Goal: Task Accomplishment & Management: Manage account settings

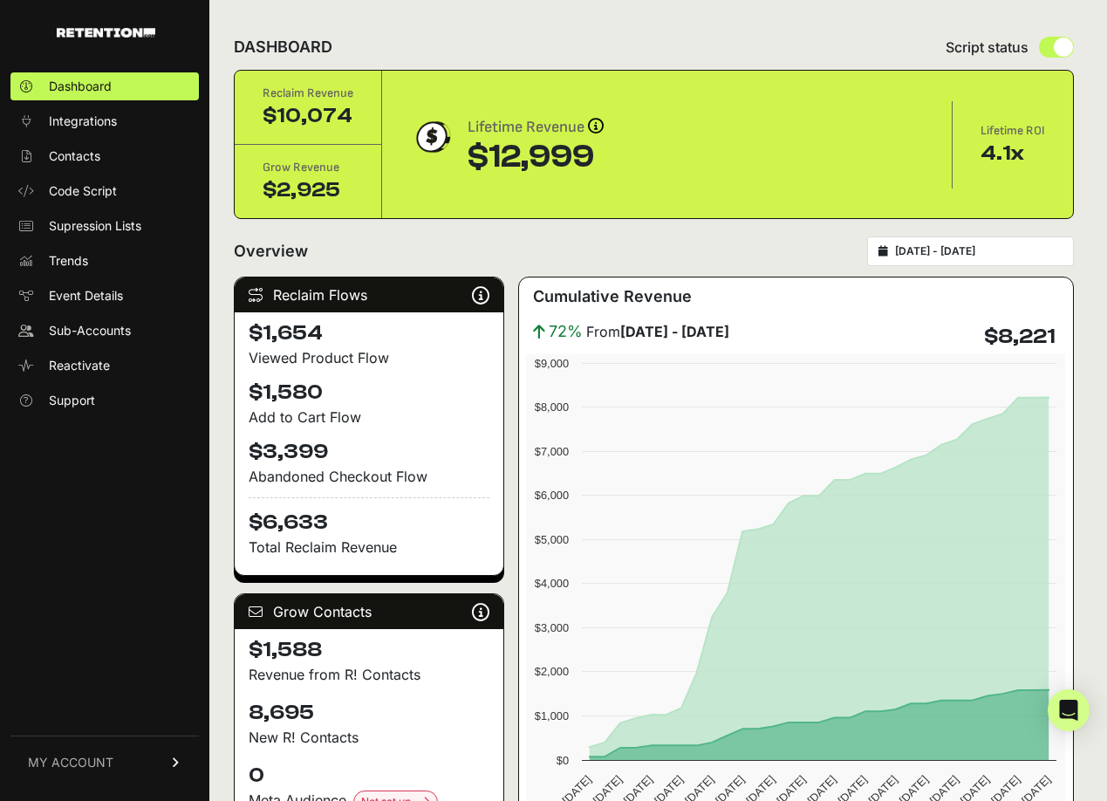
click at [933, 254] on input "2025-08-23 - 2025-09-22" at bounding box center [979, 251] width 168 height 14
click at [812, 244] on div "Overview 2025-08-23 - 2025-09-22" at bounding box center [654, 251] width 840 height 30
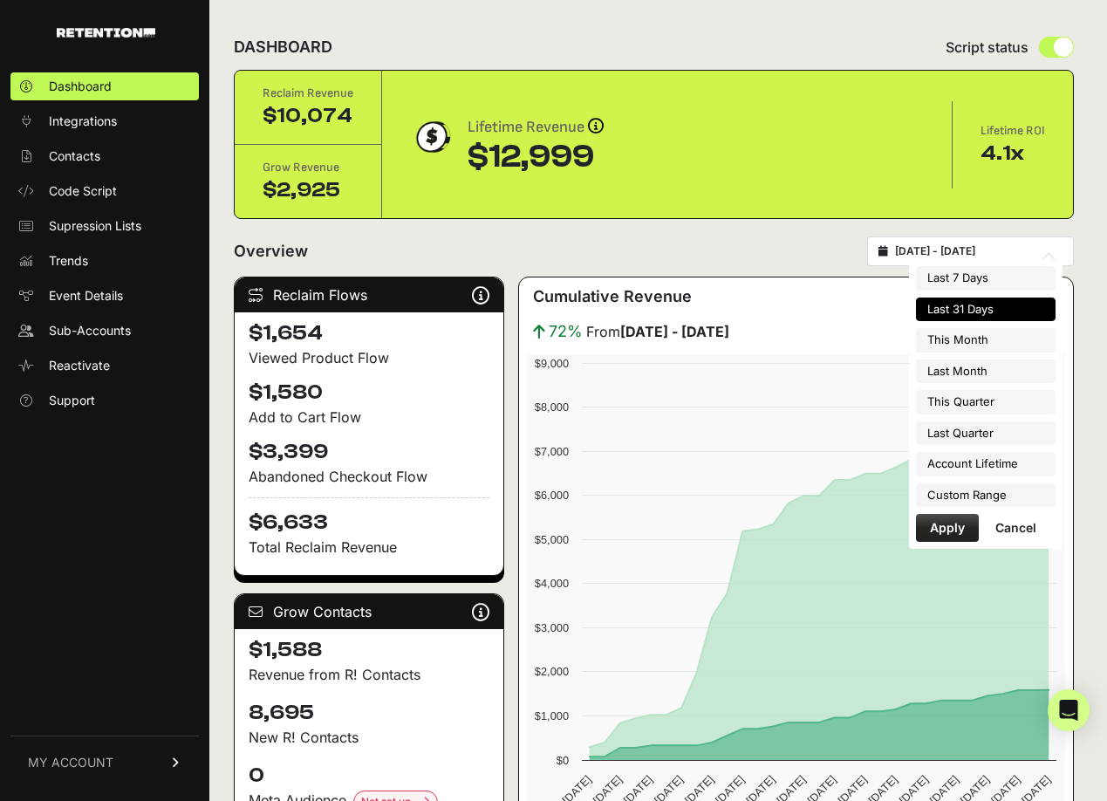
click at [973, 250] on input "2025-08-23 - 2025-09-22" at bounding box center [979, 251] width 168 height 14
click at [985, 343] on li "This Month" at bounding box center [986, 340] width 140 height 24
type input "2025-09-01 - 2025-09-30"
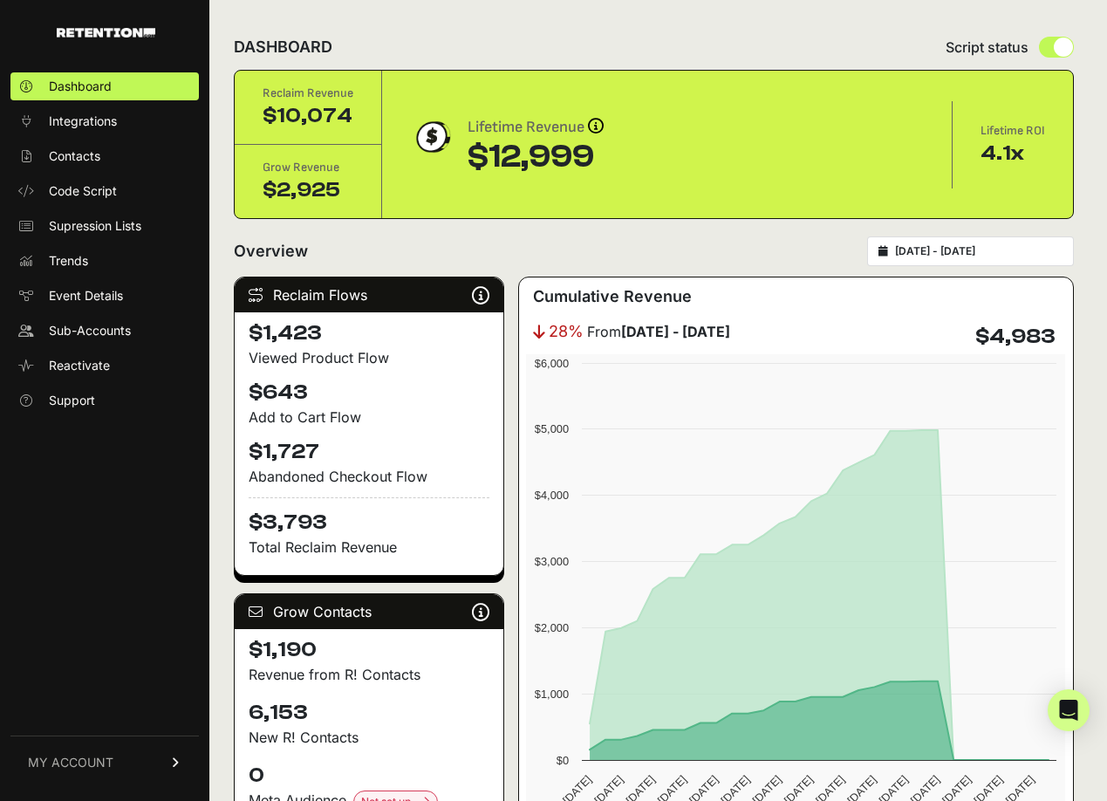
click at [96, 756] on span "MY ACCOUNT" at bounding box center [70, 762] width 85 height 17
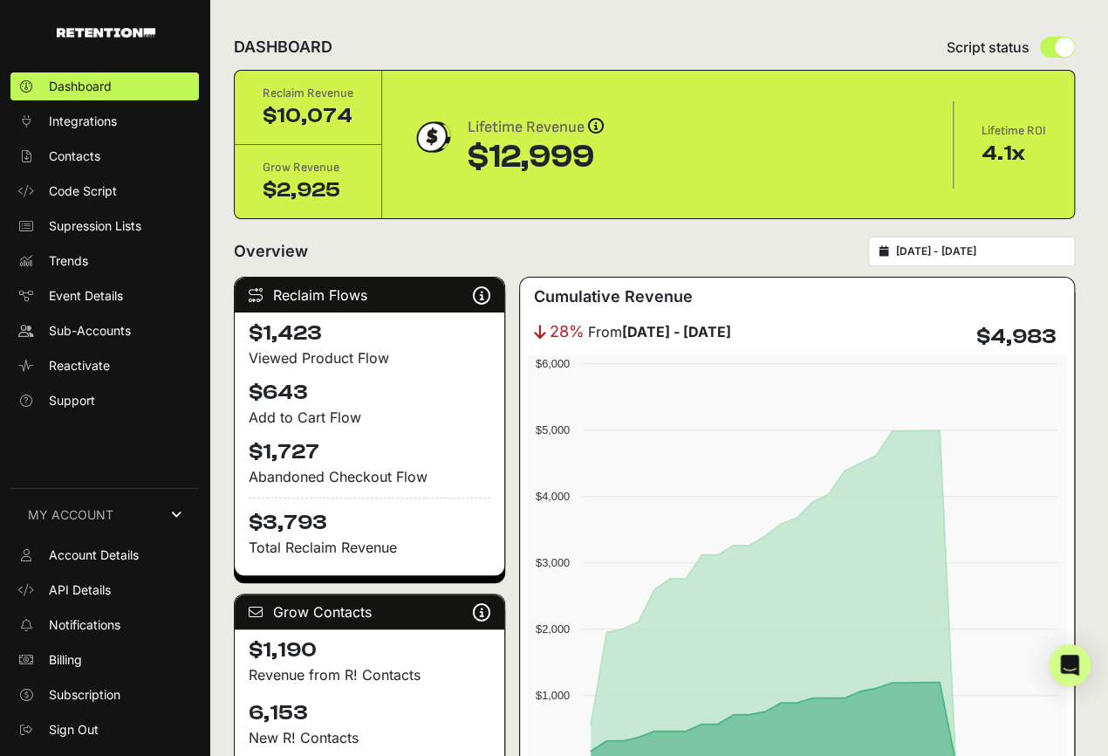
click at [919, 244] on input "[DATE] - [DATE]" at bounding box center [980, 251] width 168 height 14
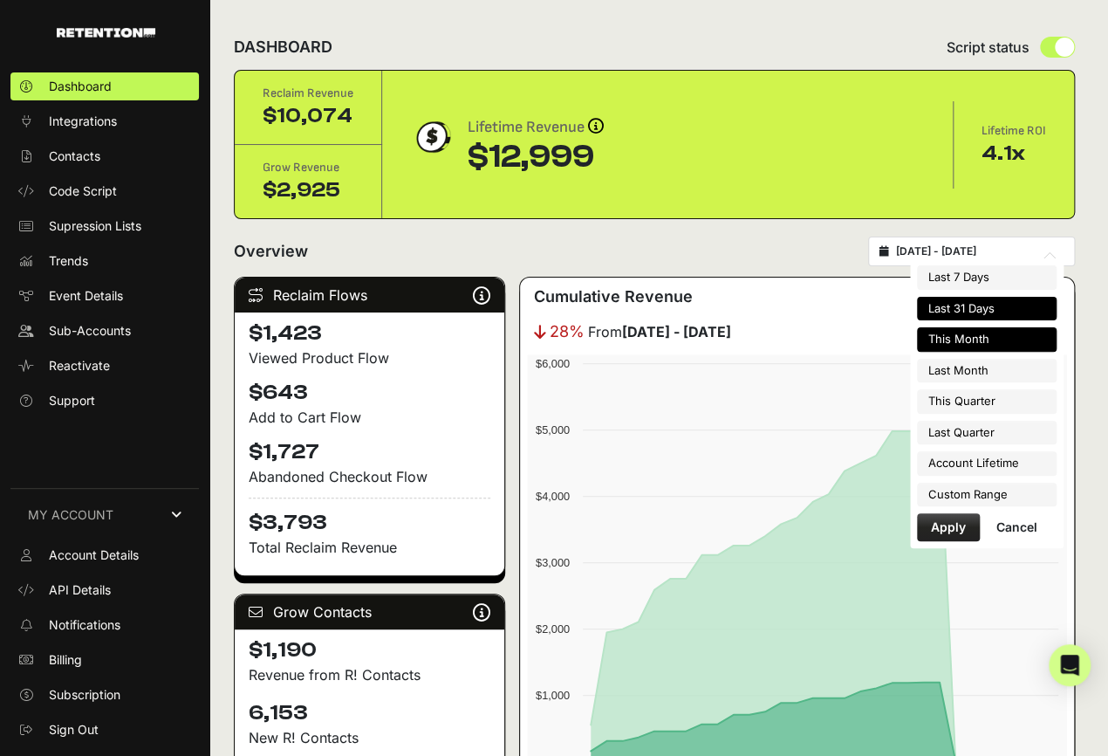
click at [959, 308] on li "Last 31 Days" at bounding box center [987, 309] width 140 height 24
type input "2025-08-23 - 2025-09-22"
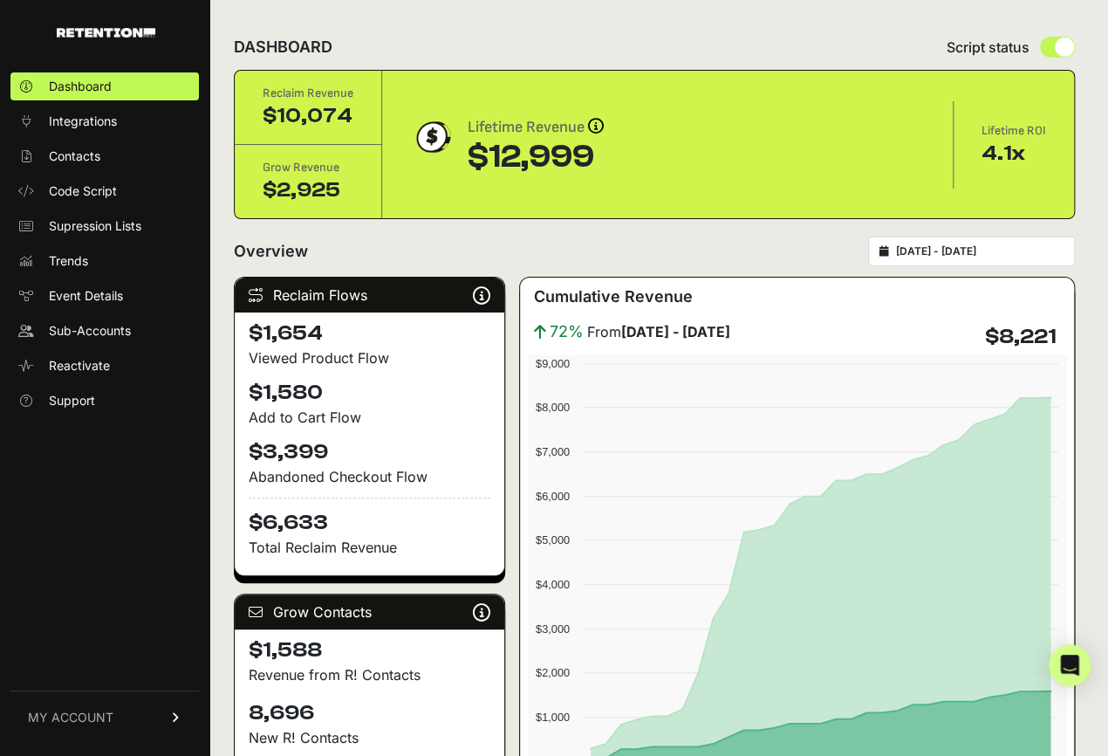
click at [135, 716] on link "MY ACCOUNT" at bounding box center [104, 716] width 188 height 53
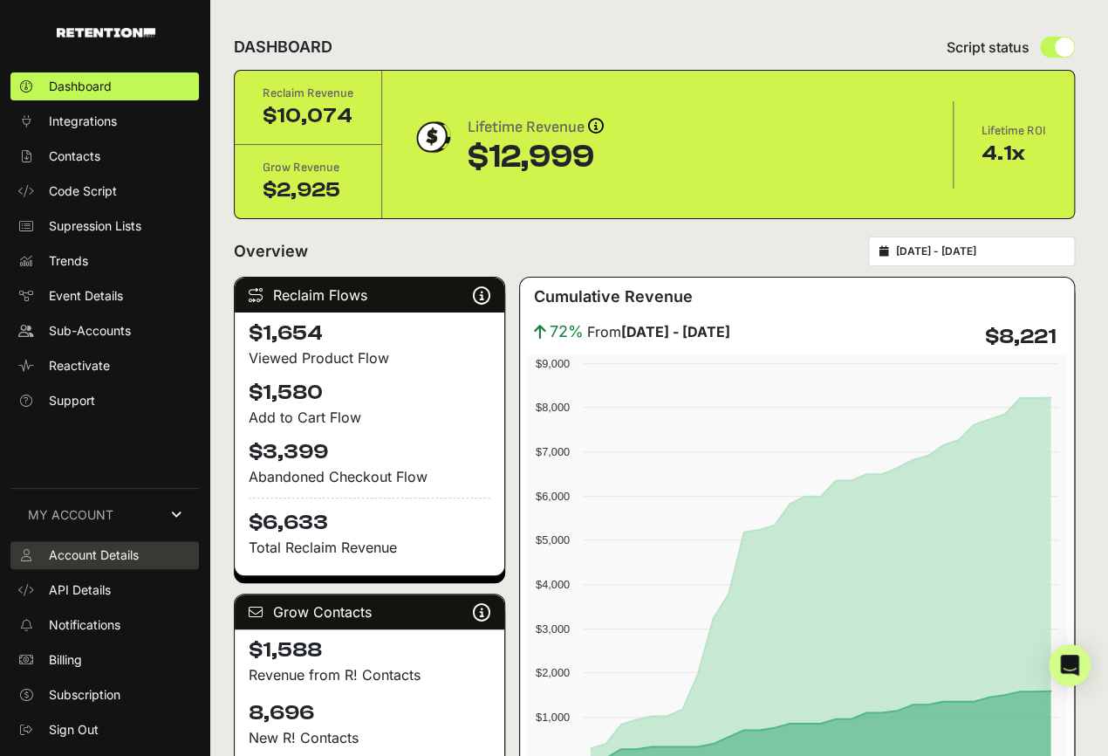
click at [120, 551] on span "Account Details" at bounding box center [94, 554] width 90 height 17
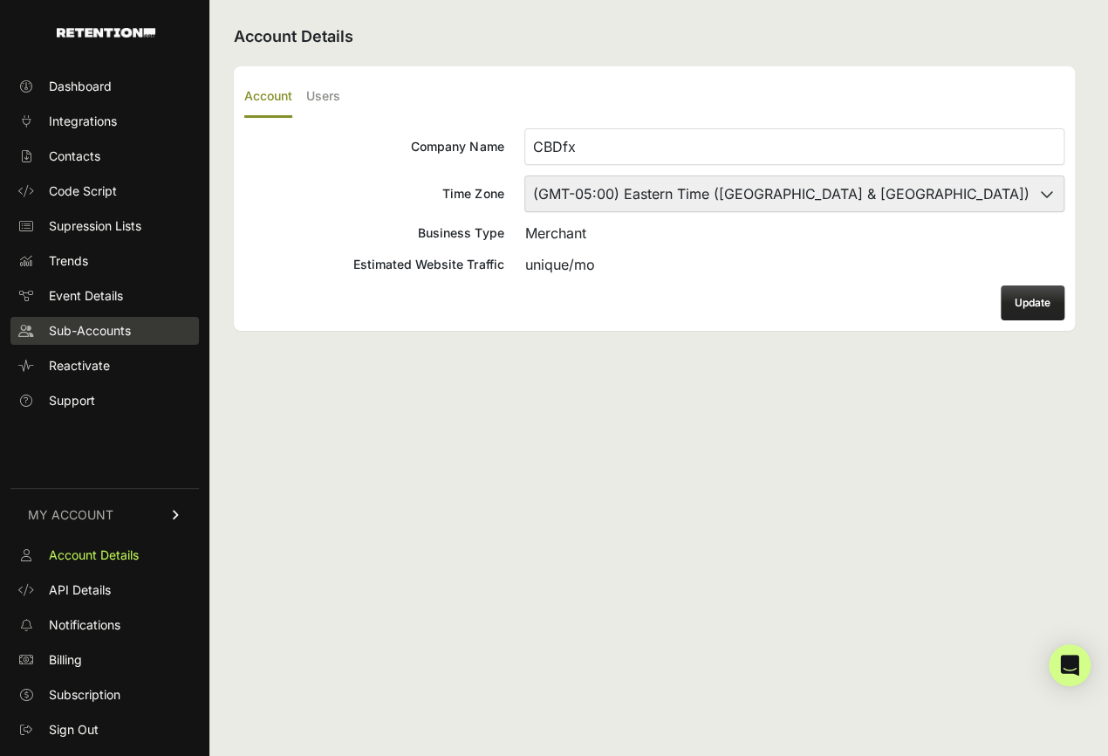
click at [106, 326] on span "Sub-Accounts" at bounding box center [90, 330] width 82 height 17
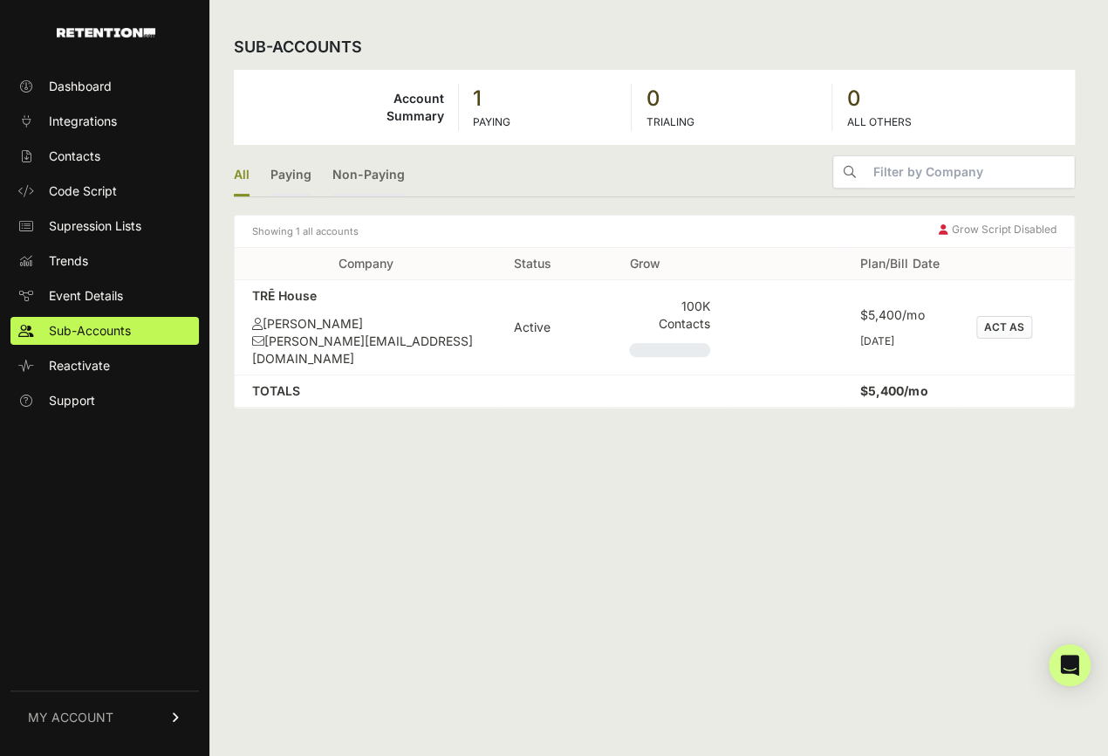
click at [1000, 317] on button "ACT AS" at bounding box center [1004, 327] width 56 height 23
